Goal: Task Accomplishment & Management: Manage account settings

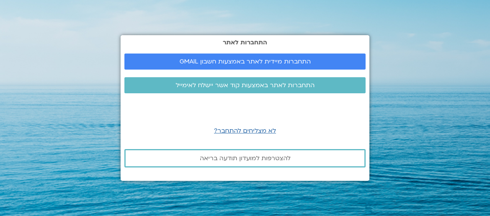
click at [250, 59] on span "התחברות מיידית לאתר באמצעות חשבון GMAIL" at bounding box center [244, 61] width 131 height 7
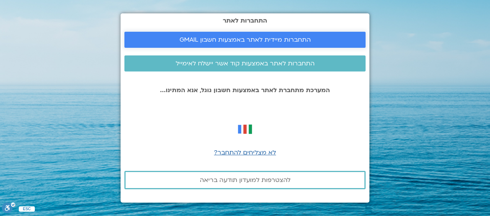
click at [229, 36] on span "התחברות מיידית לאתר באמצעות חשבון GMAIL" at bounding box center [244, 39] width 131 height 7
